Goal: Book appointment/travel/reservation

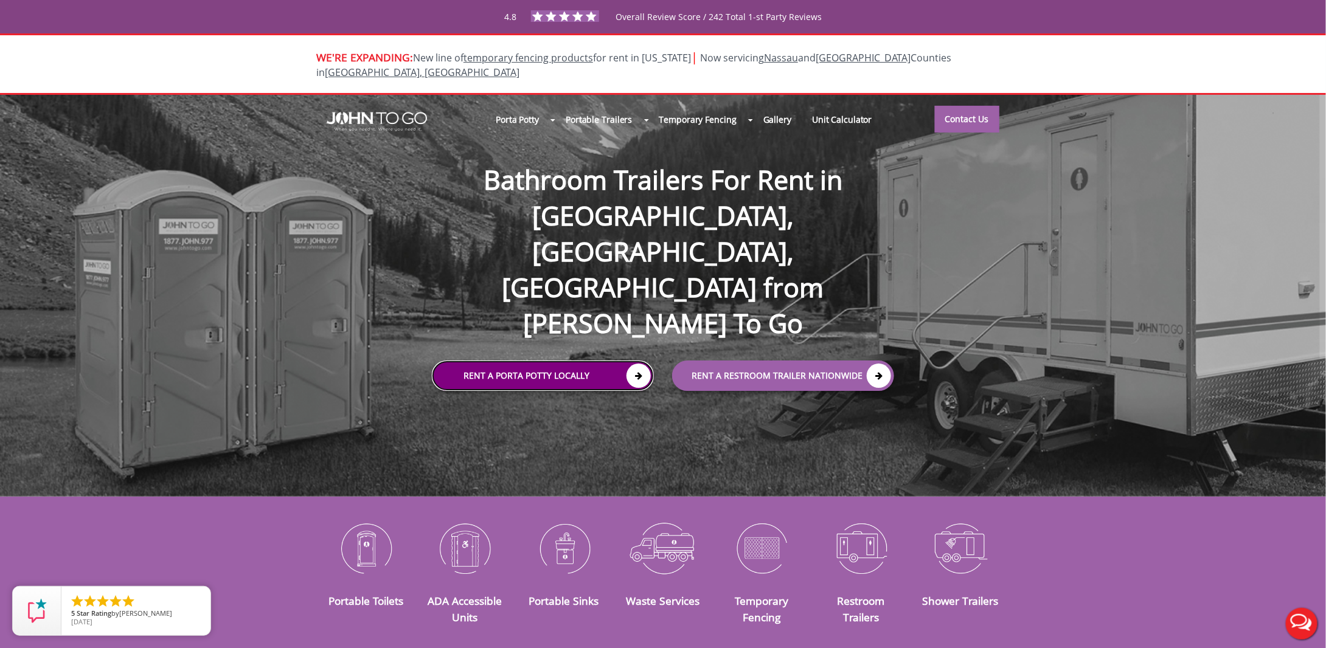
click at [553, 361] on link "Rent a Porta Potty Locally" at bounding box center [543, 376] width 222 height 30
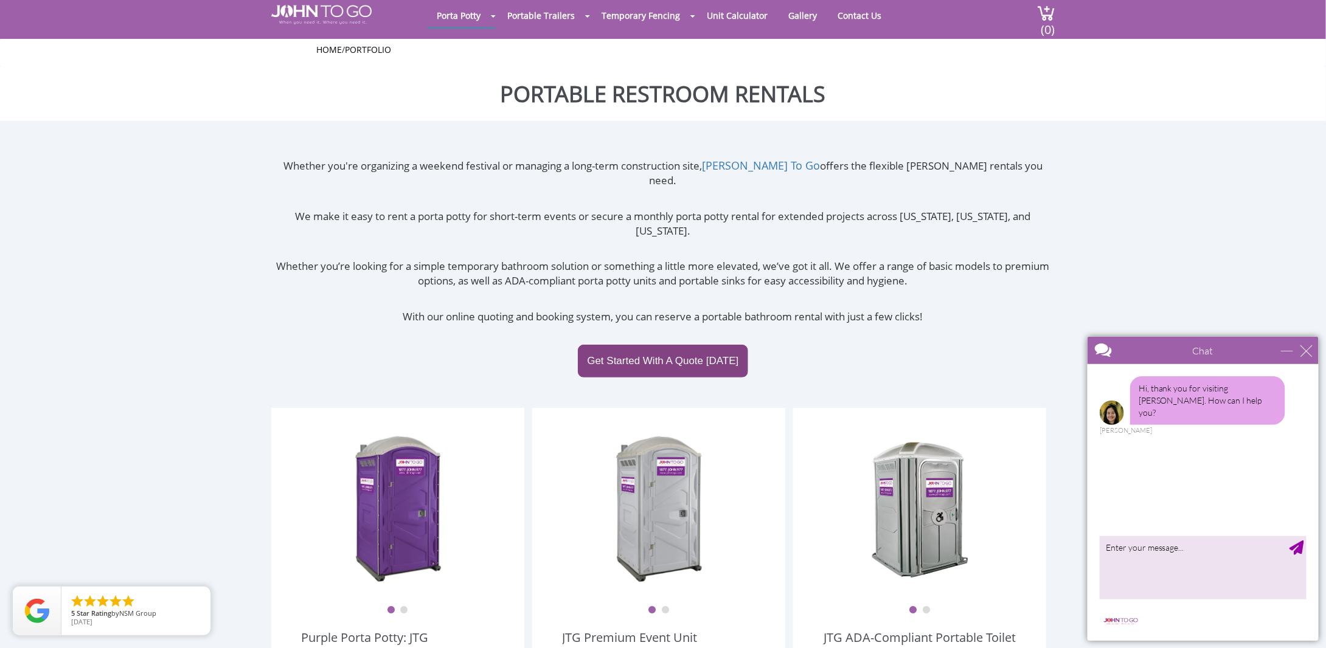
scroll to position [182, 0]
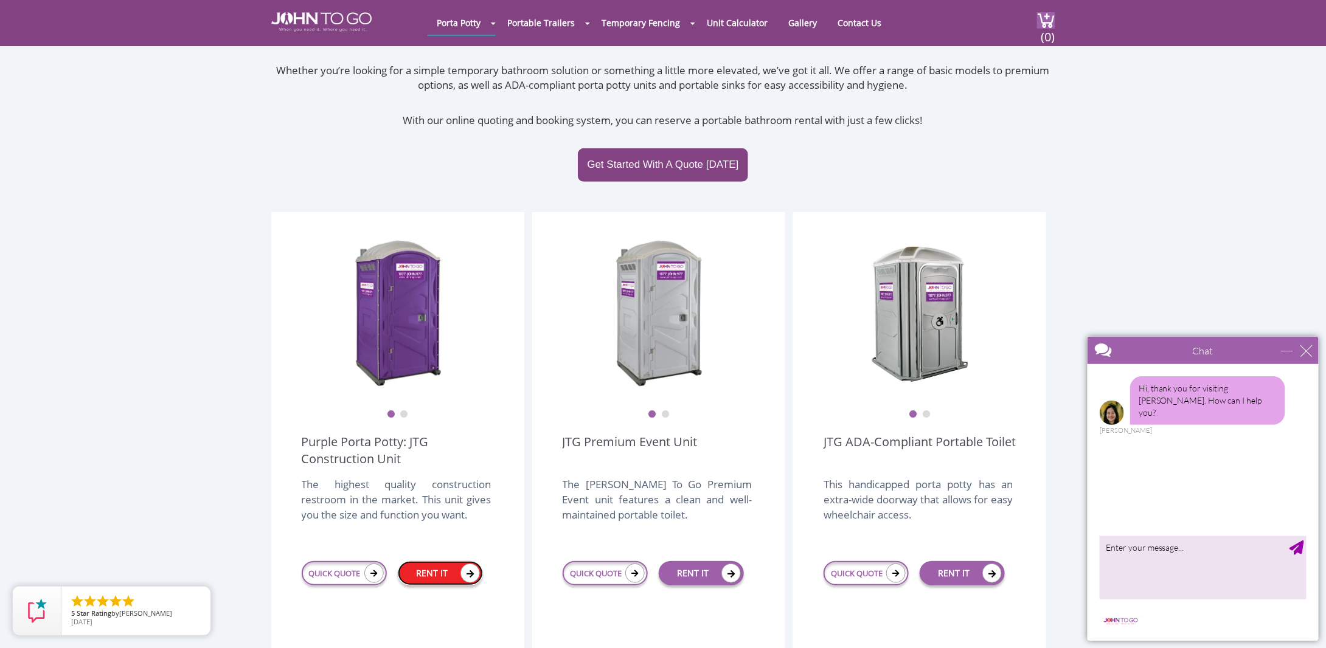
click at [461, 564] on icon at bounding box center [469, 573] width 19 height 19
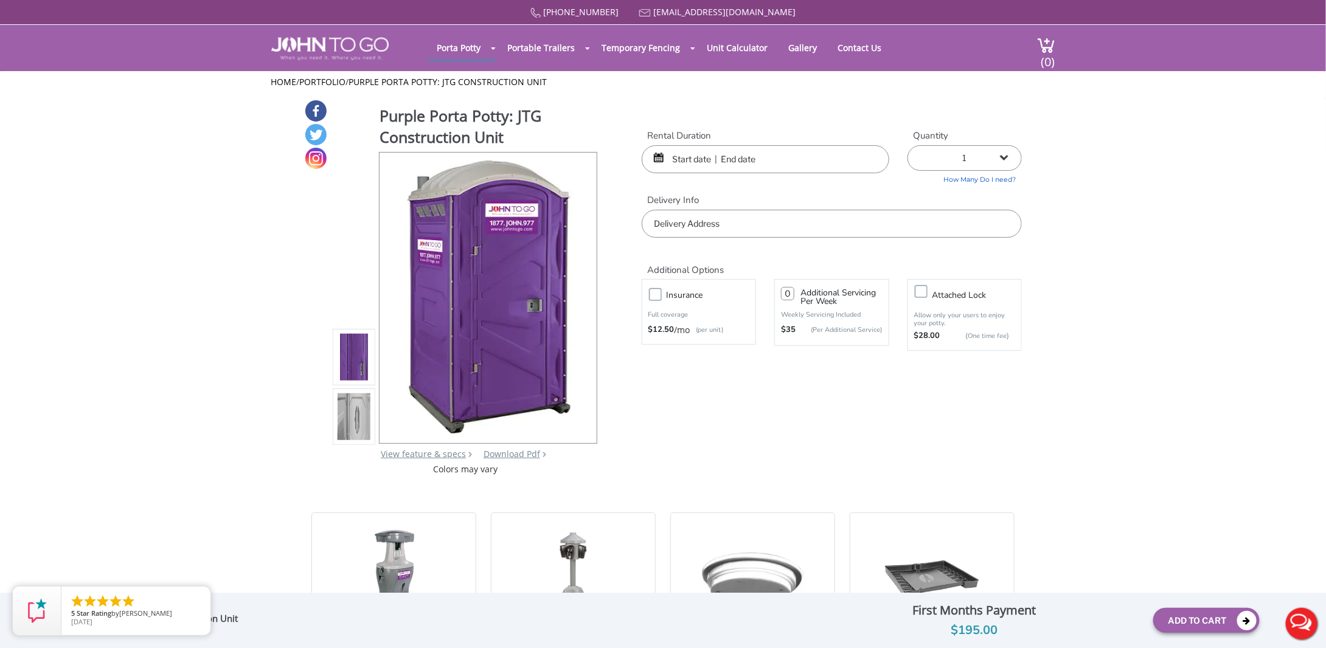
click at [779, 224] on input "text" at bounding box center [832, 224] width 380 height 28
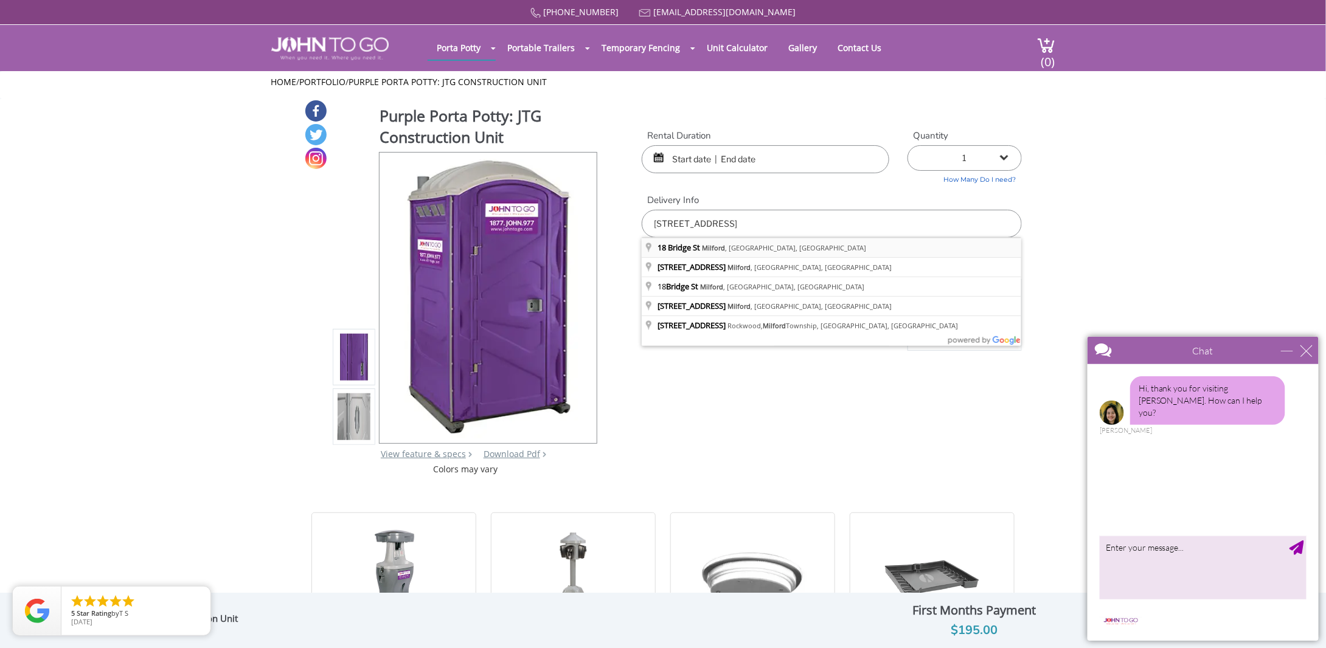
type input "18 Bridge St, Milford, NJ, USA"
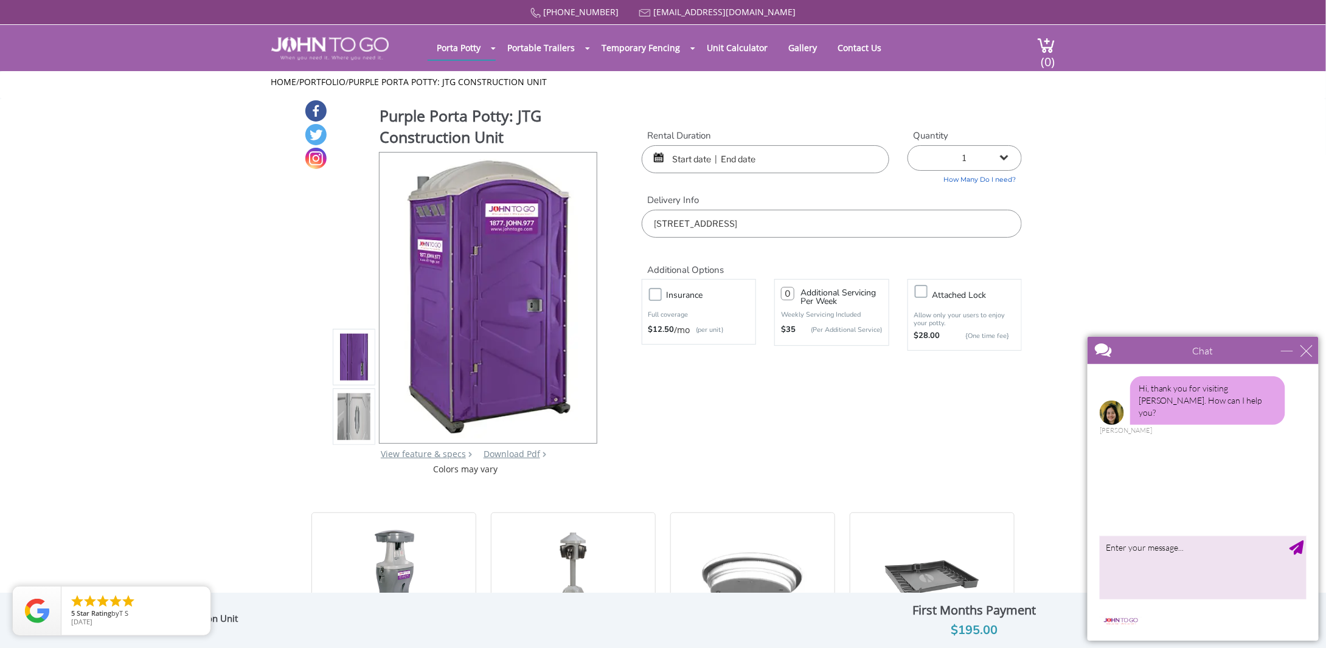
click at [744, 148] on input "text" at bounding box center [766, 159] width 248 height 28
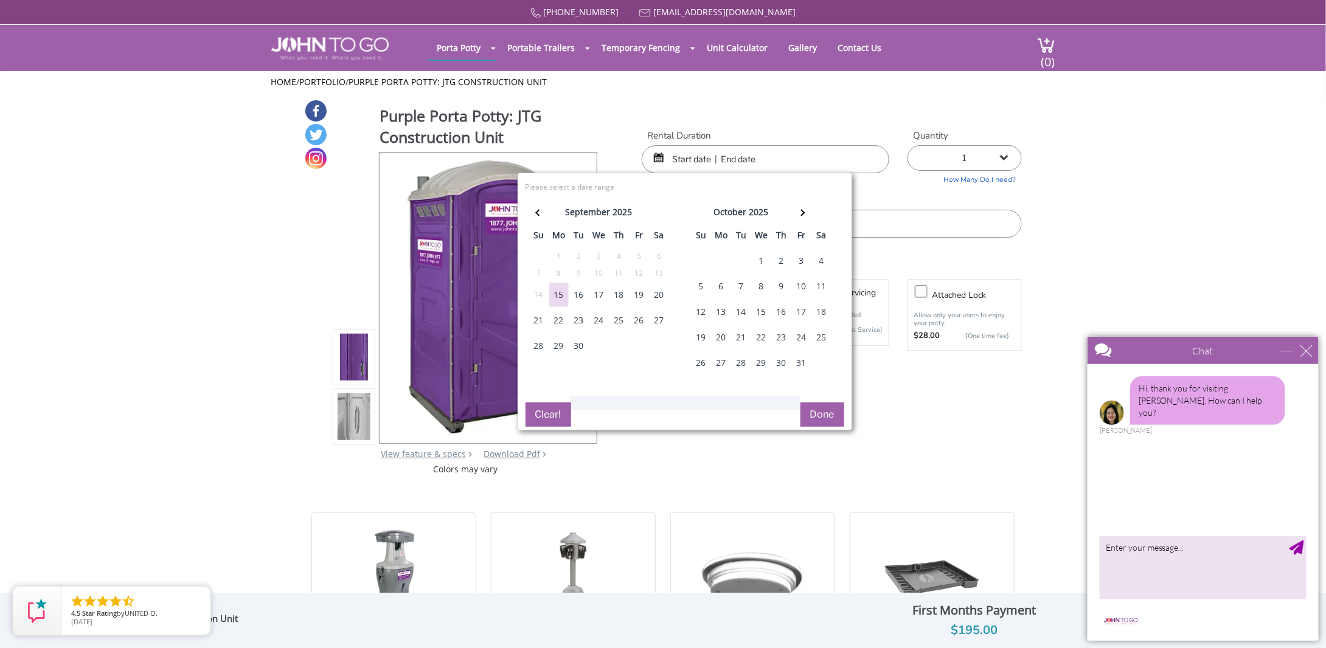
click at [563, 290] on div "15" at bounding box center [558, 295] width 19 height 24
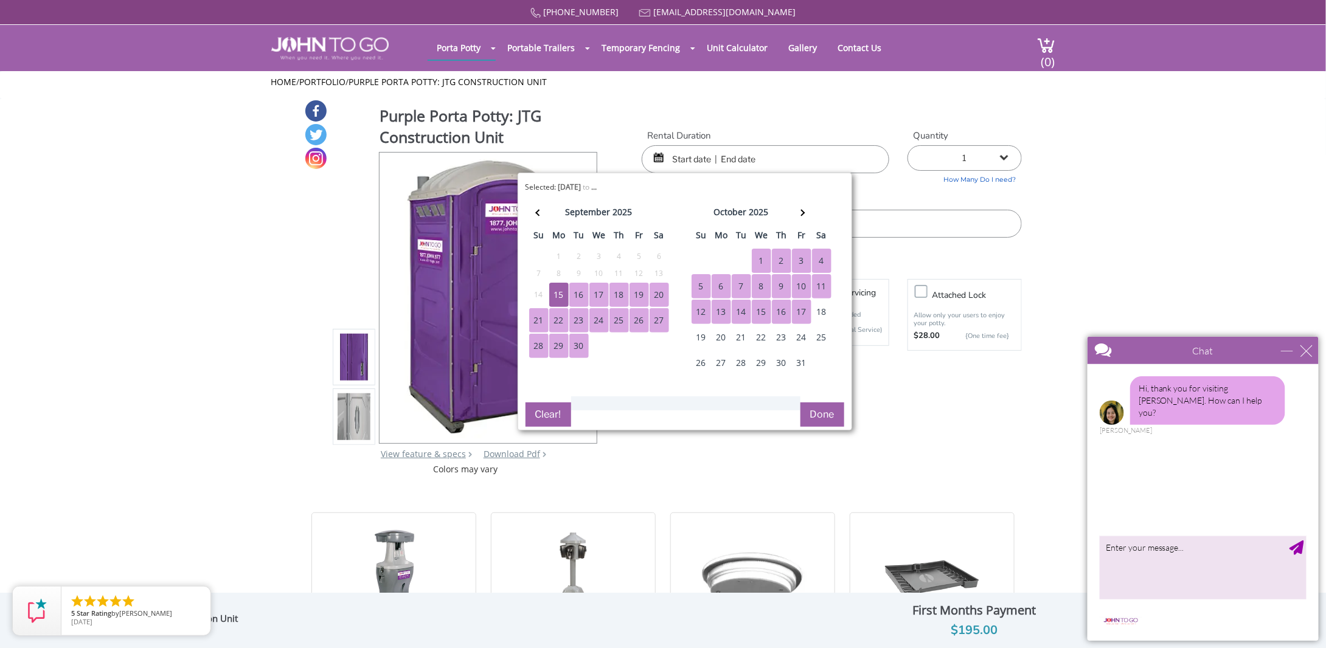
click at [805, 305] on div "17" at bounding box center [801, 312] width 19 height 24
type input "09/15/2025 to 10/17/2025"
click at [830, 413] on button "Done" at bounding box center [822, 415] width 44 height 24
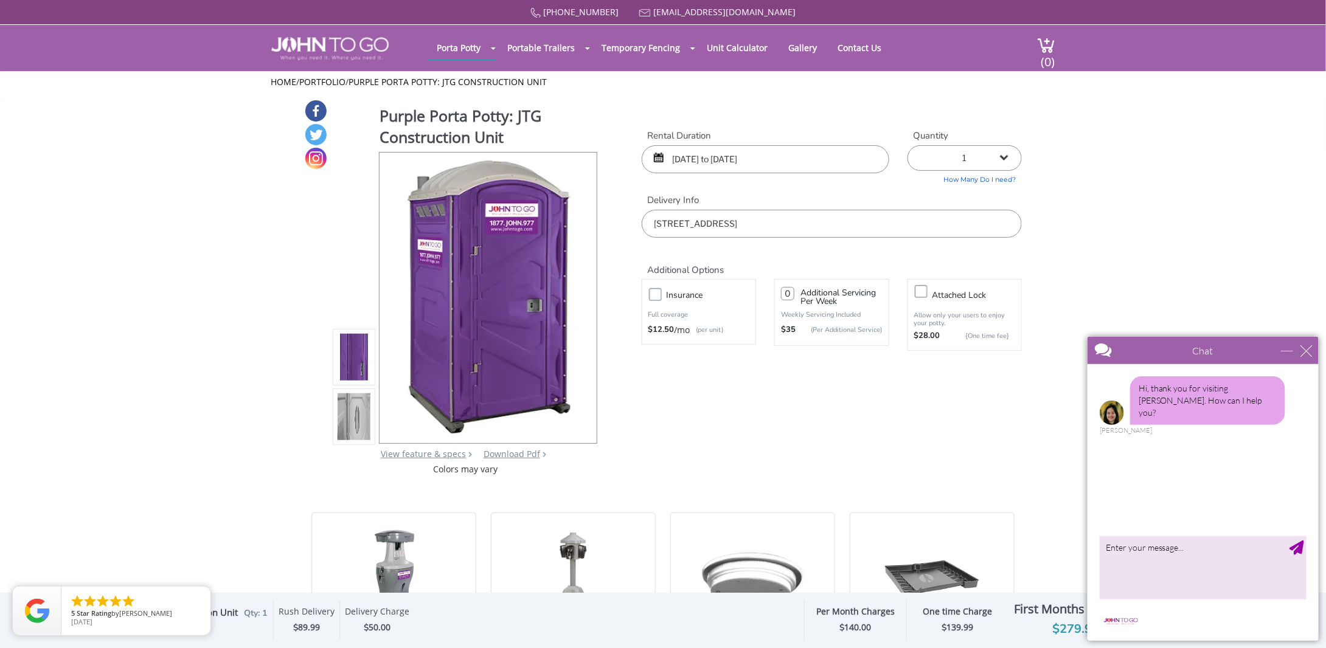
click at [1313, 355] on div "Chat" at bounding box center [1202, 349] width 231 height 27
click at [1308, 351] on div "close" at bounding box center [1306, 350] width 12 height 12
